Goal: Transaction & Acquisition: Purchase product/service

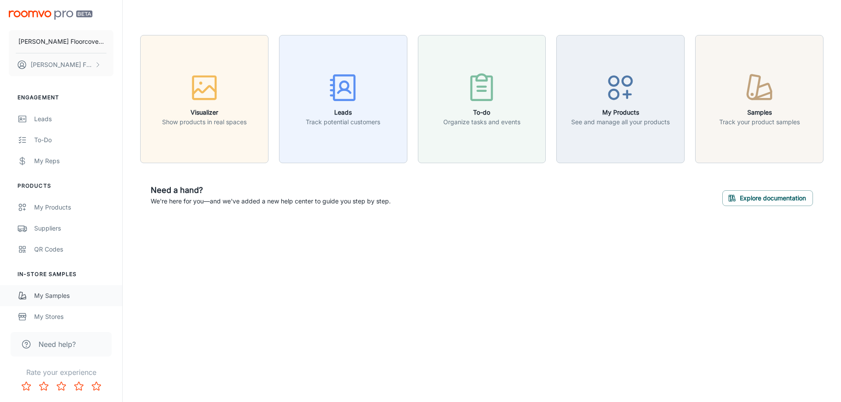
click at [63, 300] on div "My Samples" at bounding box center [73, 296] width 79 height 10
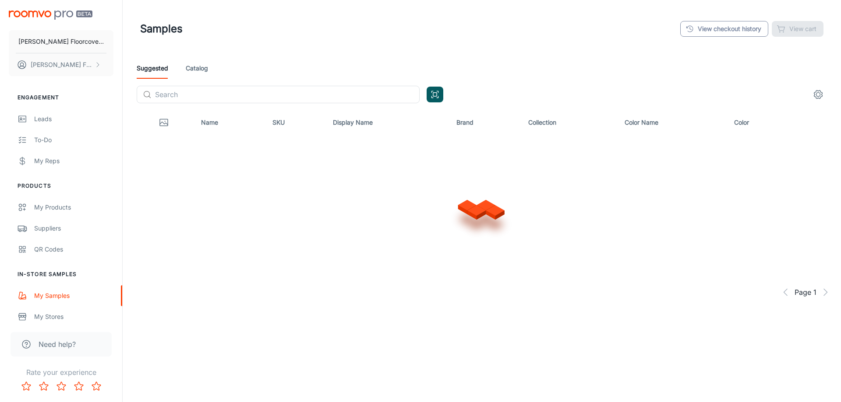
click at [700, 25] on link "View checkout history" at bounding box center [724, 29] width 88 height 16
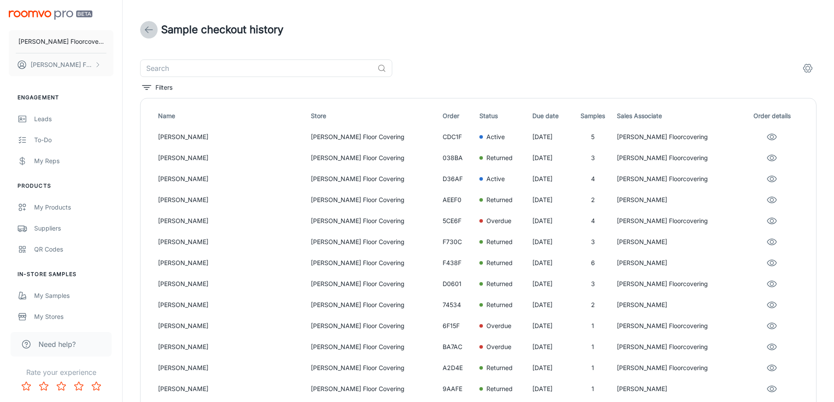
click at [151, 30] on icon at bounding box center [149, 30] width 11 height 11
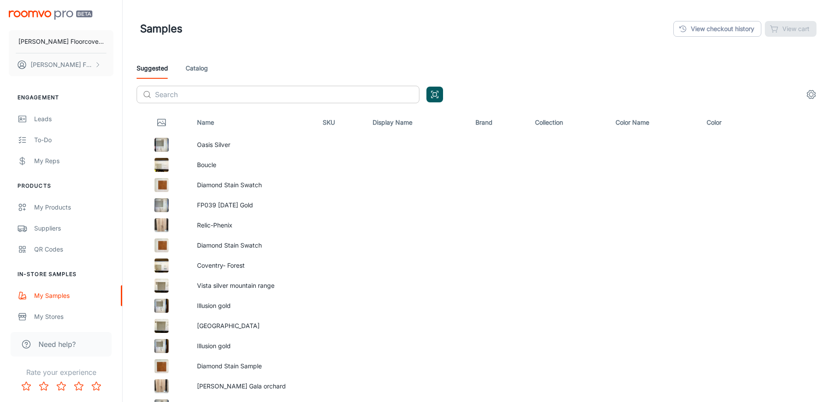
click at [194, 91] on input "text" at bounding box center [287, 95] width 264 height 18
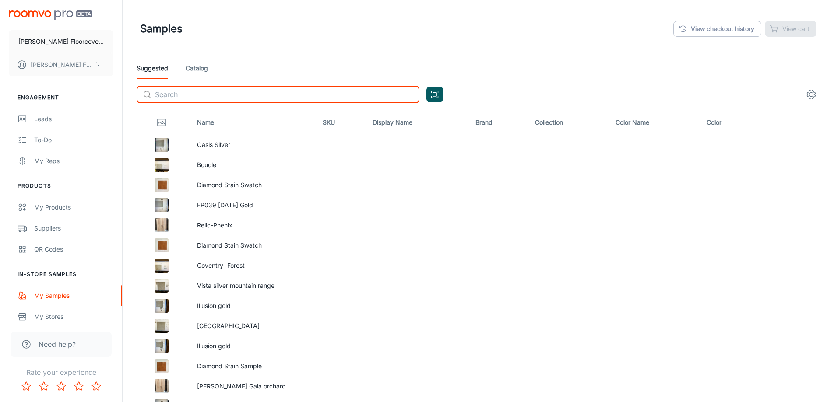
type input "r"
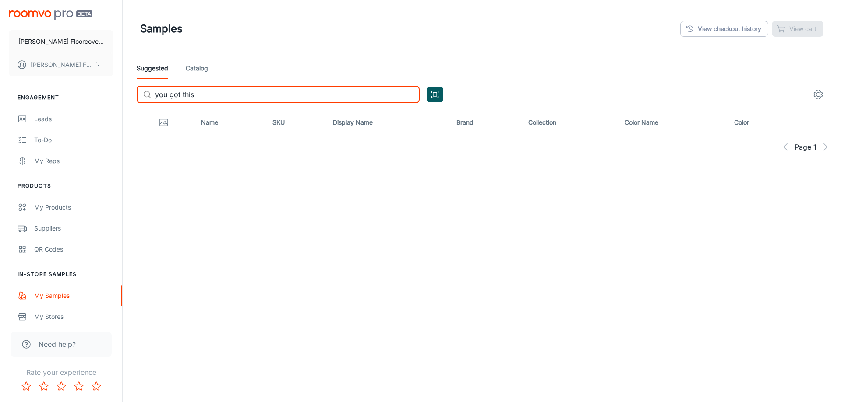
type input "you got this"
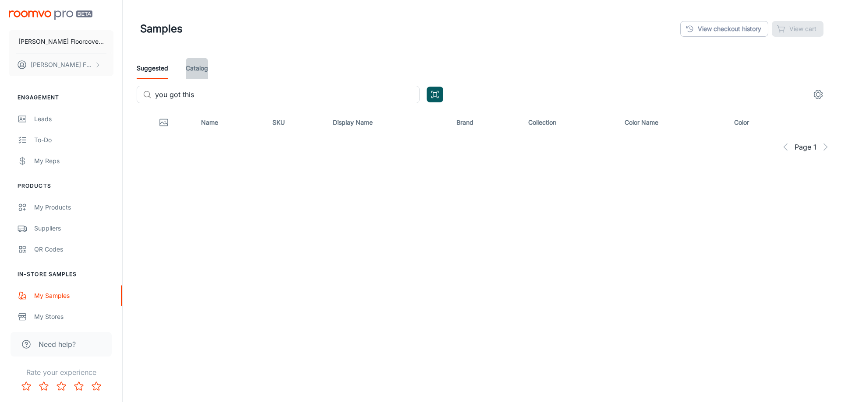
click at [201, 65] on link "Catalog" at bounding box center [197, 68] width 22 height 21
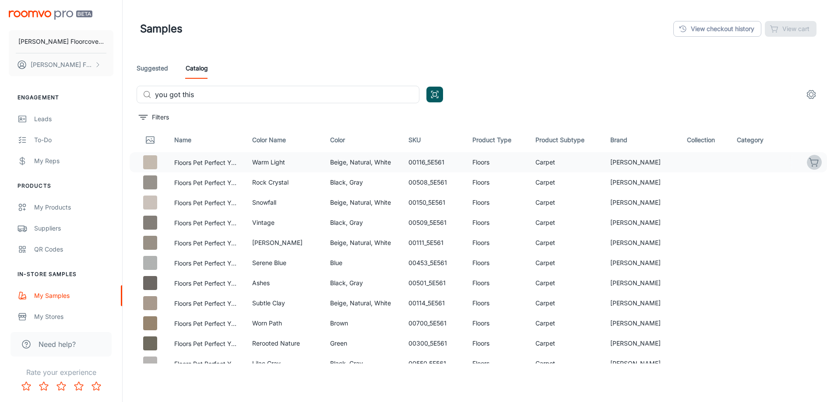
click at [809, 164] on icon "button" at bounding box center [814, 162] width 11 height 11
click at [791, 32] on button "View cart (1)" at bounding box center [786, 29] width 60 height 16
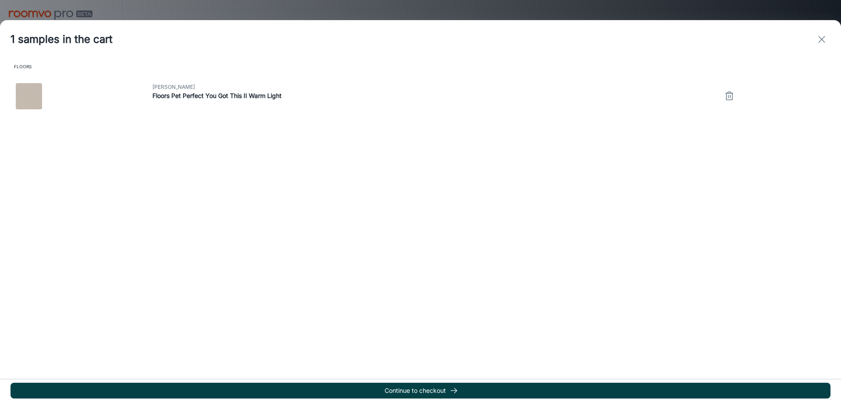
click at [461, 394] on button "Continue to checkout" at bounding box center [421, 391] width 820 height 16
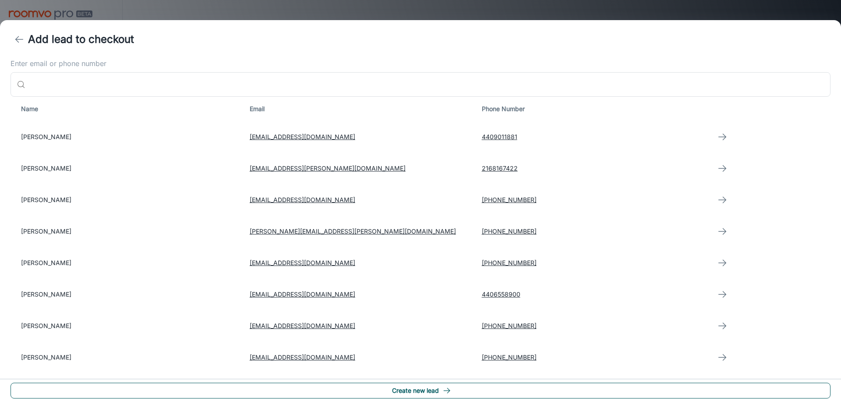
click at [459, 393] on button "Create new lead" at bounding box center [421, 391] width 820 height 16
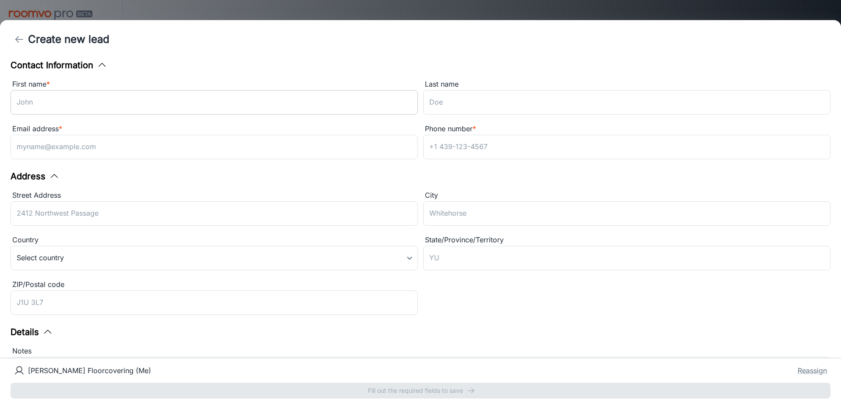
click at [149, 102] on input "First name *" at bounding box center [214, 102] width 407 height 25
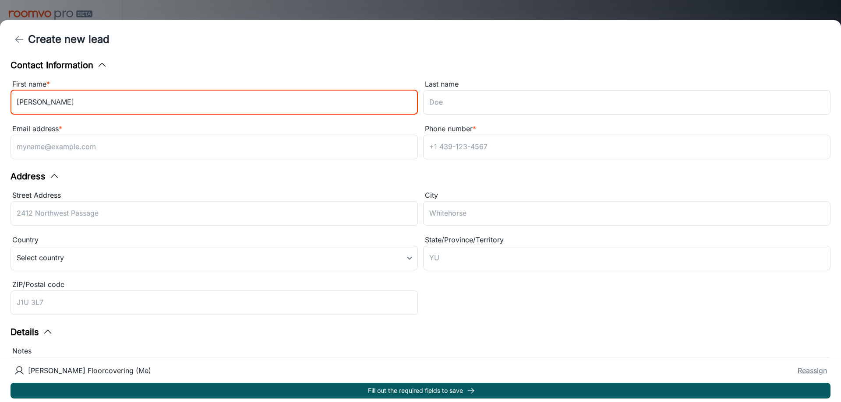
type input "[PERSON_NAME]"
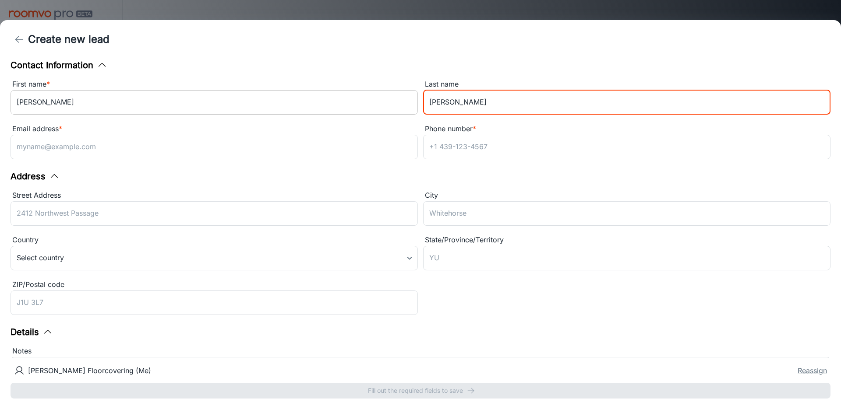
type input "[PERSON_NAME]"
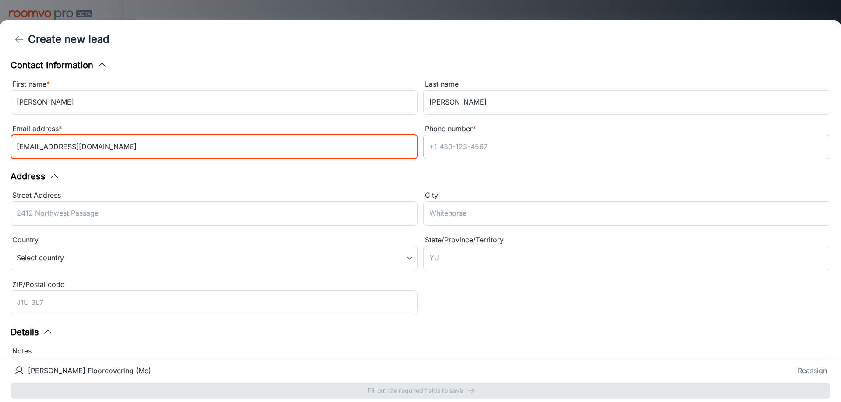
type input "[EMAIL_ADDRESS][DOMAIN_NAME]"
click at [532, 148] on input "Phone number *" at bounding box center [626, 147] width 407 height 25
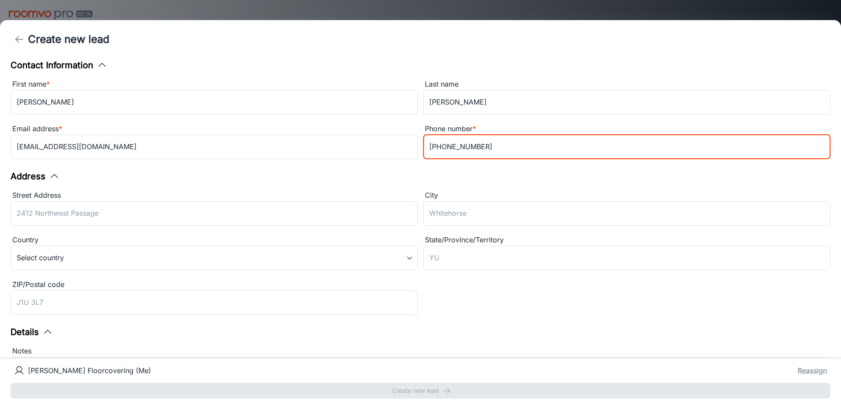
type input "[PHONE_NUMBER]"
click at [568, 182] on div "Address" at bounding box center [421, 176] width 820 height 13
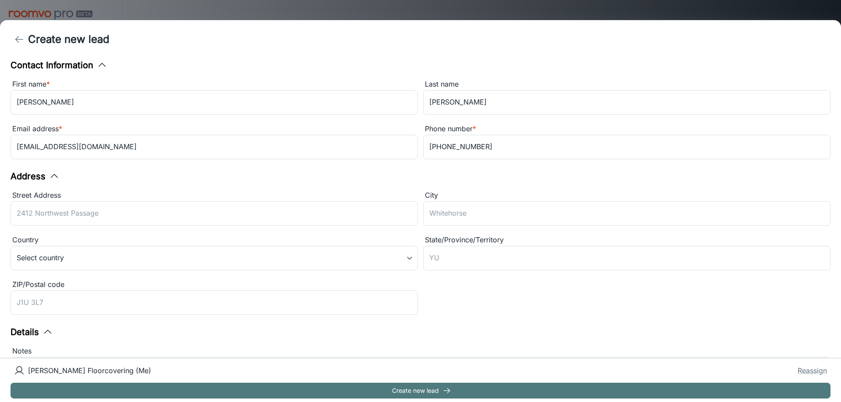
click at [454, 392] on button "Create new lead" at bounding box center [421, 391] width 820 height 16
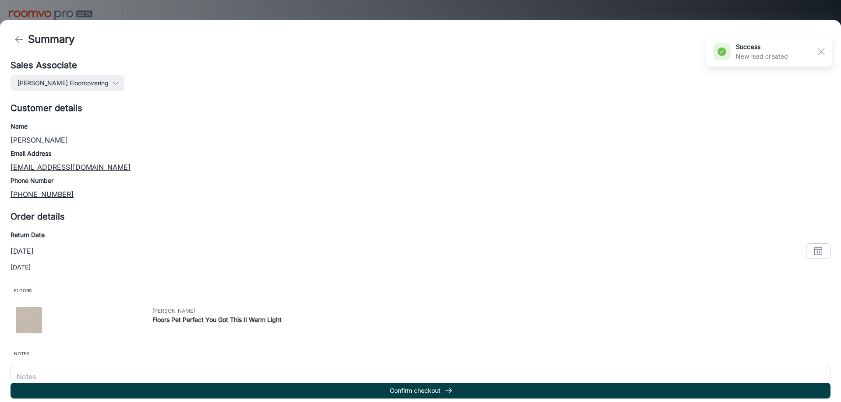
click at [454, 393] on button "Confirm checkout" at bounding box center [421, 391] width 820 height 16
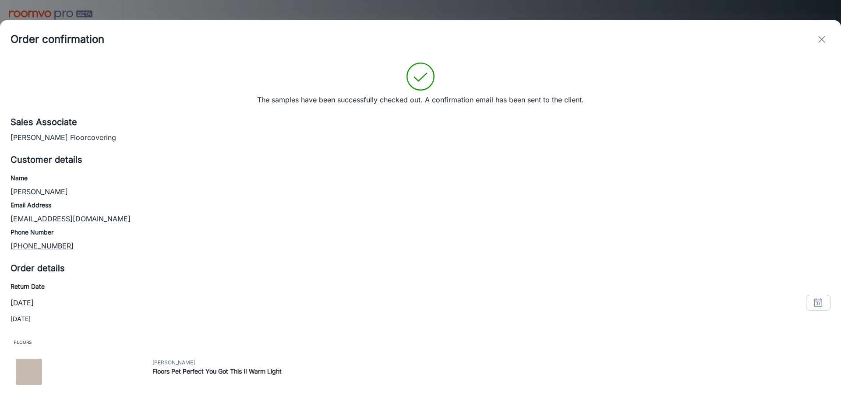
click at [823, 36] on icon "exit" at bounding box center [821, 39] width 11 height 11
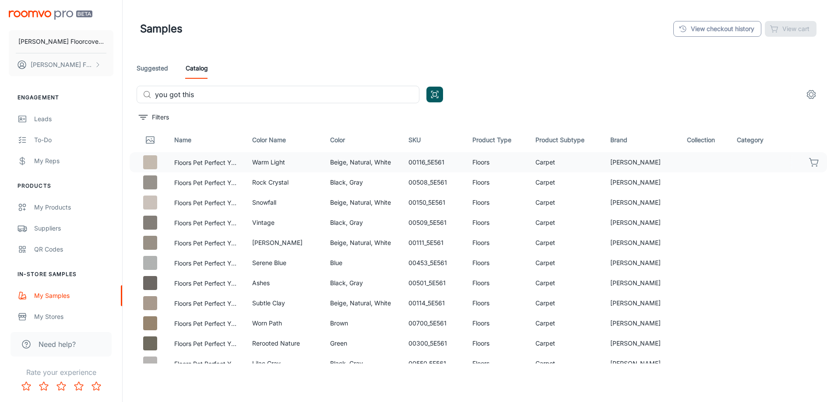
click at [696, 31] on link "View checkout history" at bounding box center [717, 29] width 88 height 16
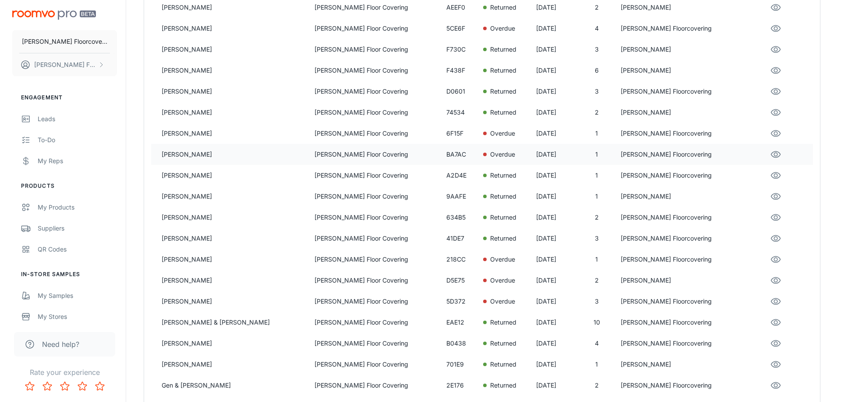
scroll to position [219, 0]
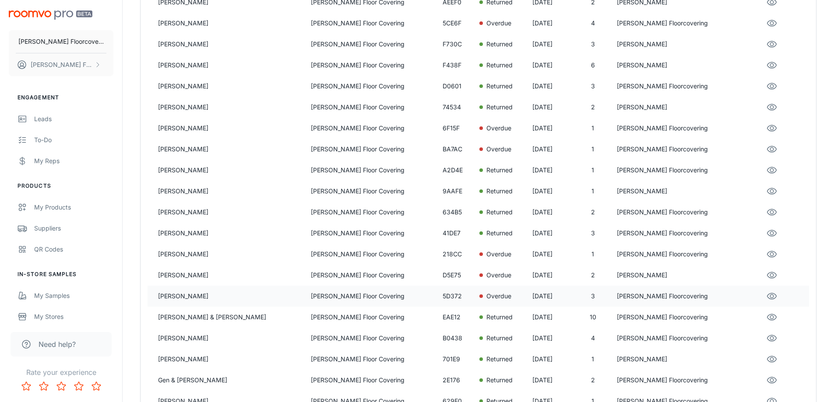
click at [213, 298] on p "[PERSON_NAME]" at bounding box center [231, 297] width 146 height 10
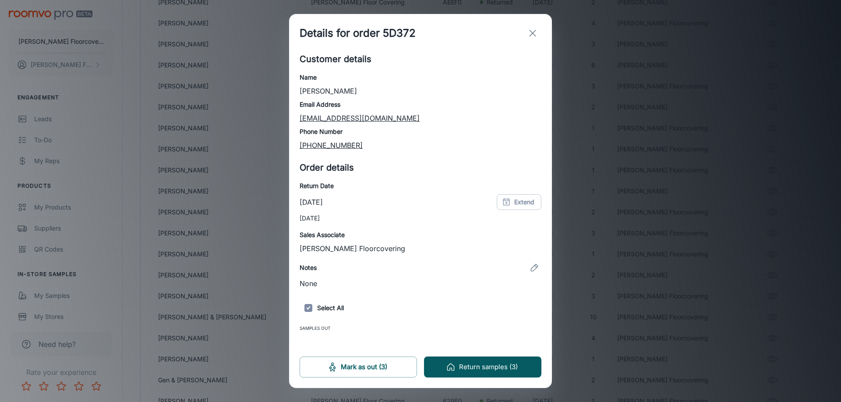
scroll to position [99, 0]
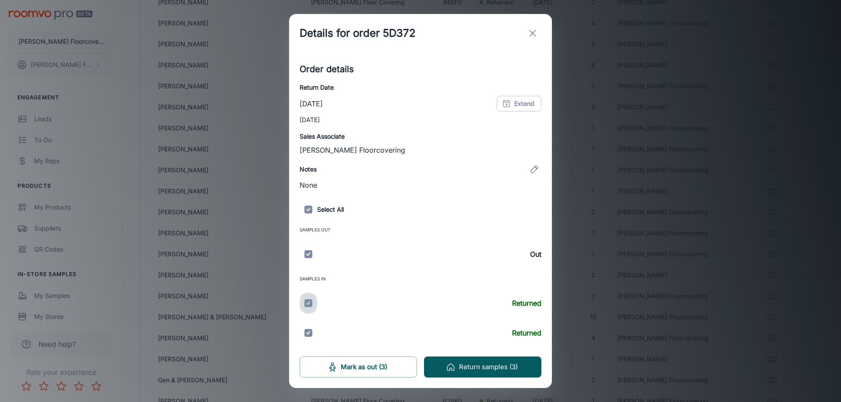
click at [305, 304] on input "checkbox" at bounding box center [308, 303] width 18 height 26
checkbox input "false"
click at [310, 336] on input "checkbox" at bounding box center [308, 333] width 18 height 26
checkbox input "false"
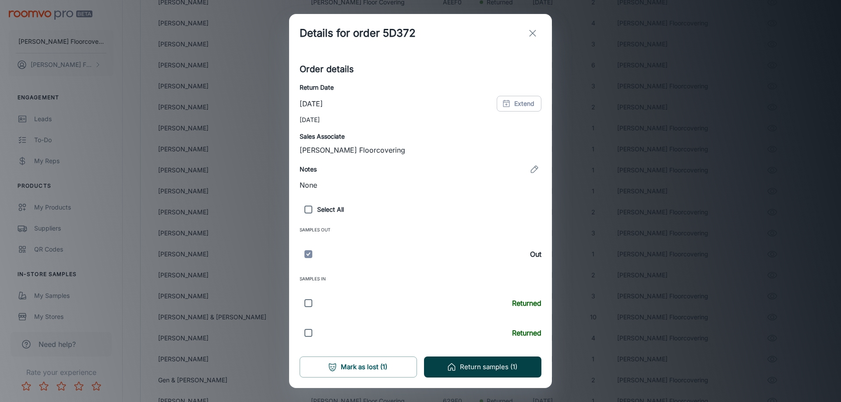
click at [496, 373] on button "Return samples (1)" at bounding box center [482, 367] width 117 height 21
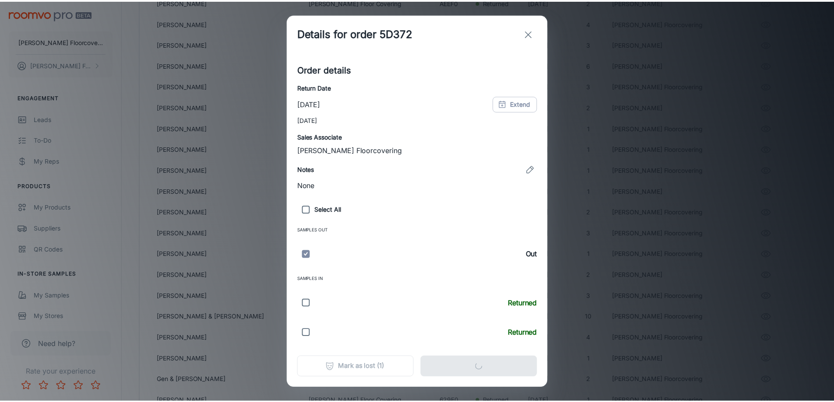
scroll to position [0, 0]
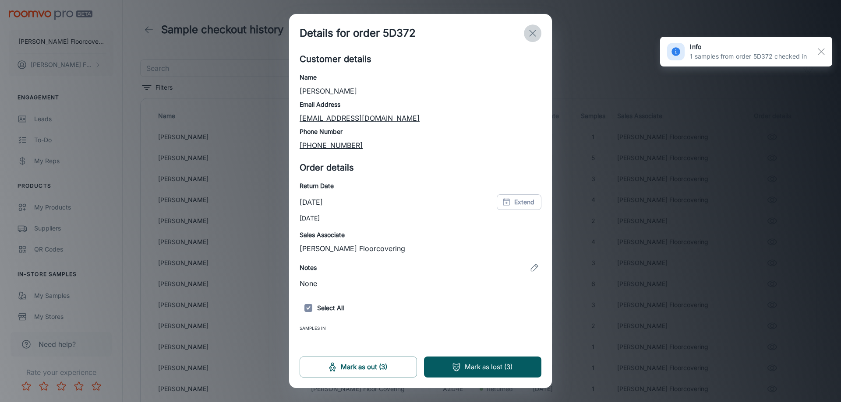
click at [530, 31] on line "exit" at bounding box center [532, 33] width 6 height 6
